Goal: Transaction & Acquisition: Purchase product/service

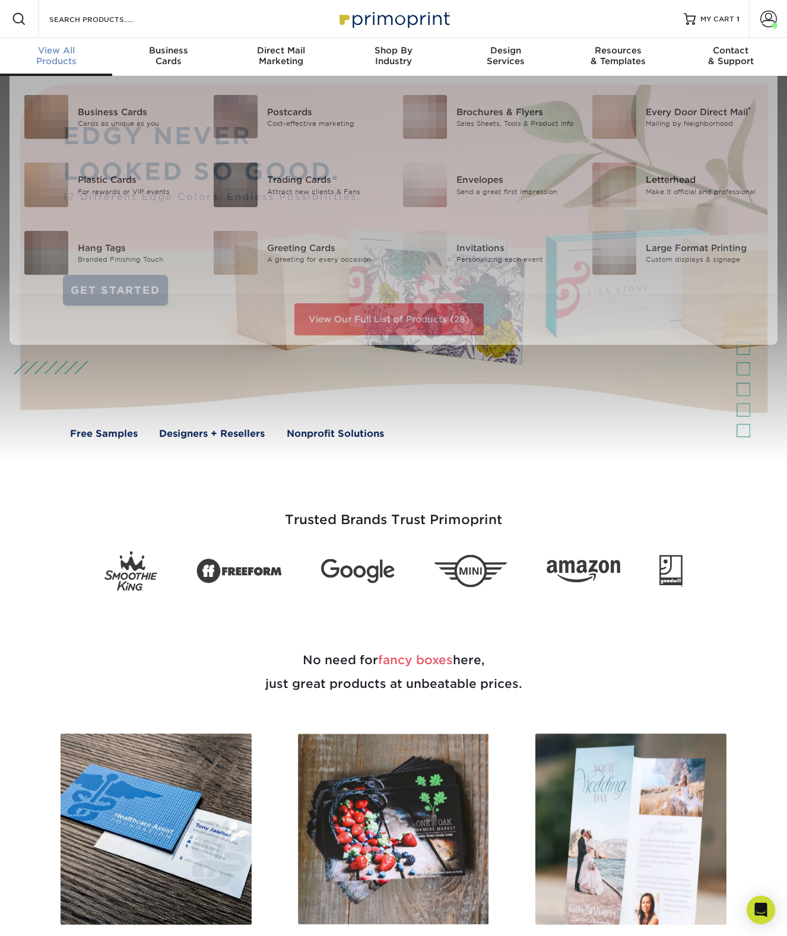
click at [64, 56] on div "View All Products" at bounding box center [56, 55] width 112 height 21
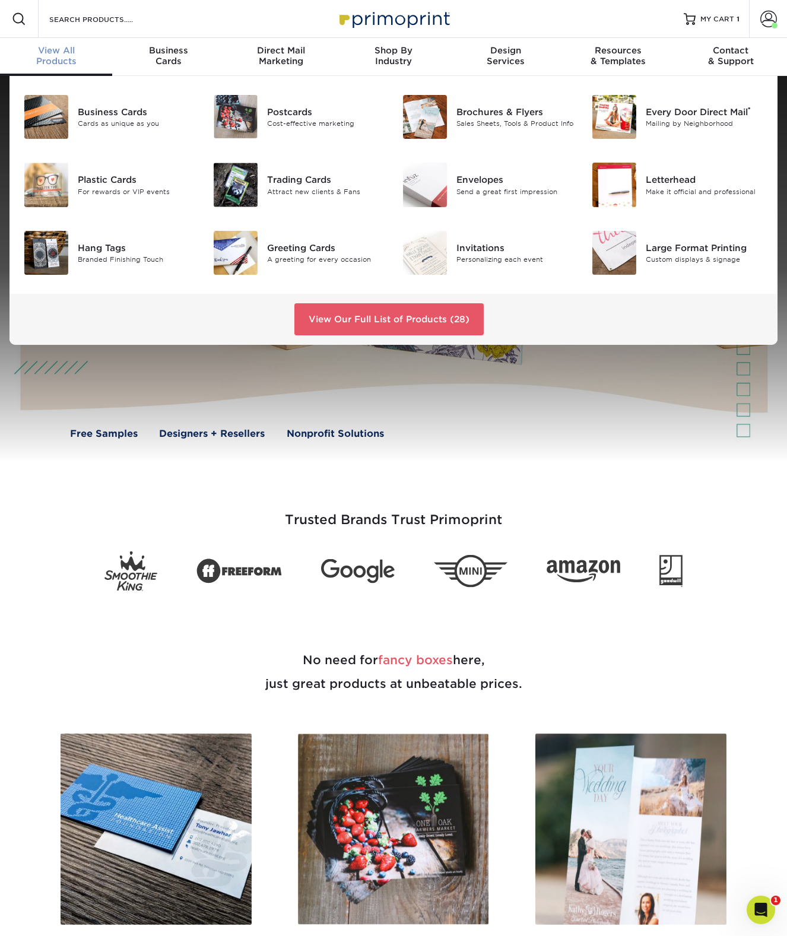
click at [64, 56] on div "View All Products" at bounding box center [56, 55] width 112 height 21
click at [389, 315] on link "View Our Full List of Products (28)" at bounding box center [388, 319] width 189 height 32
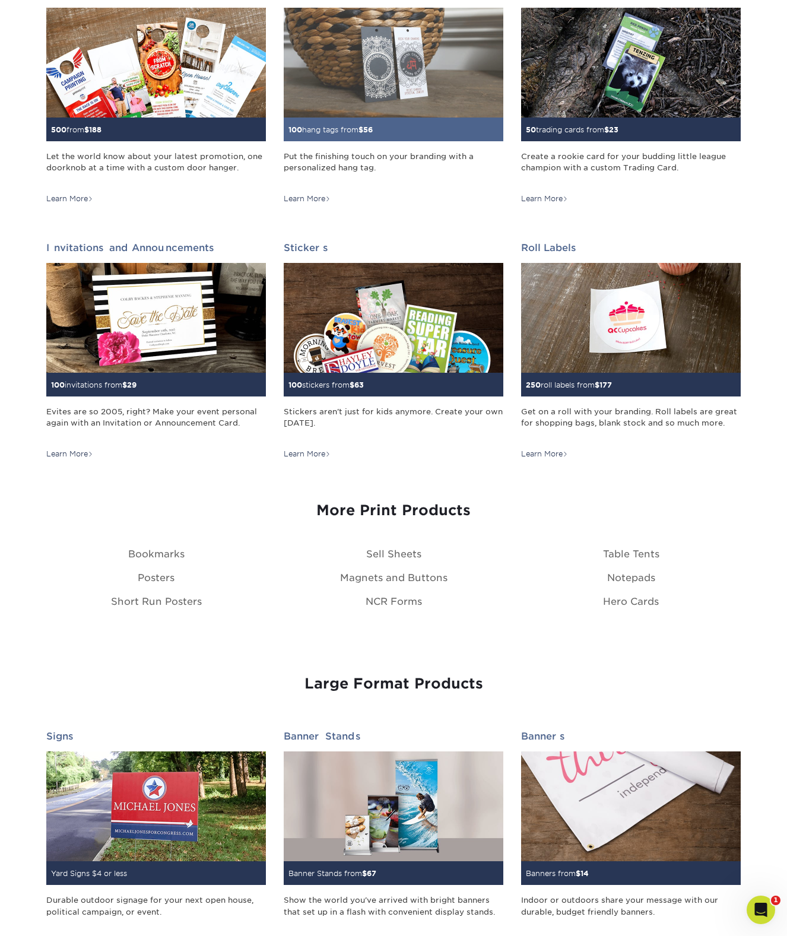
scroll to position [1002, 0]
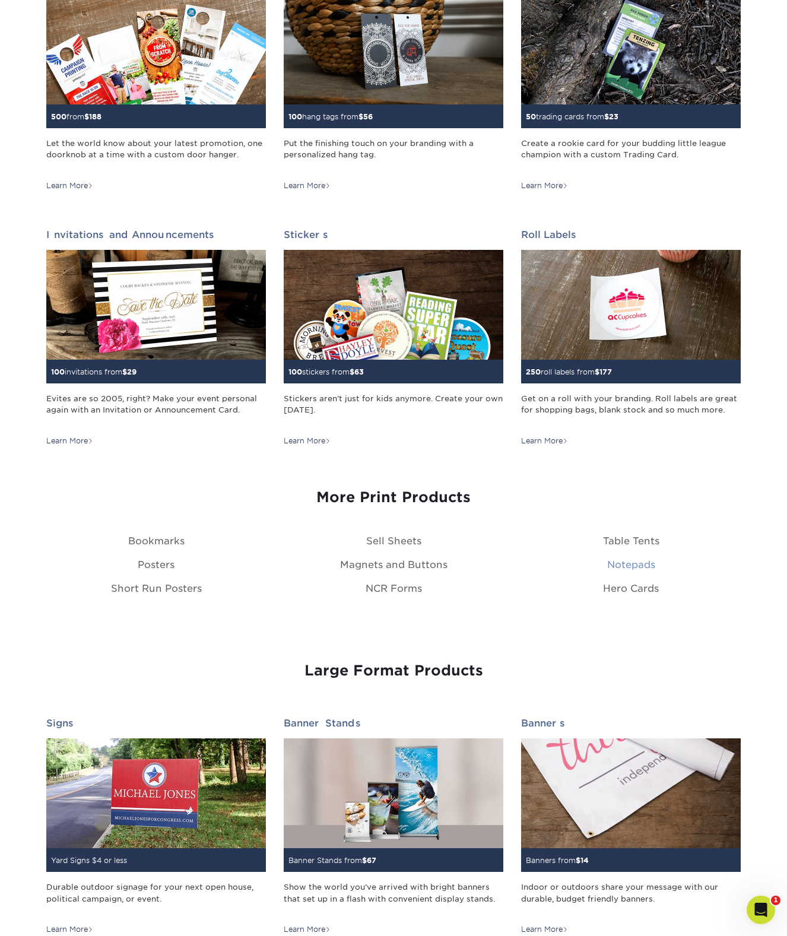
click at [647, 566] on link "Notepads" at bounding box center [631, 564] width 48 height 11
